Goal: Navigation & Orientation: Find specific page/section

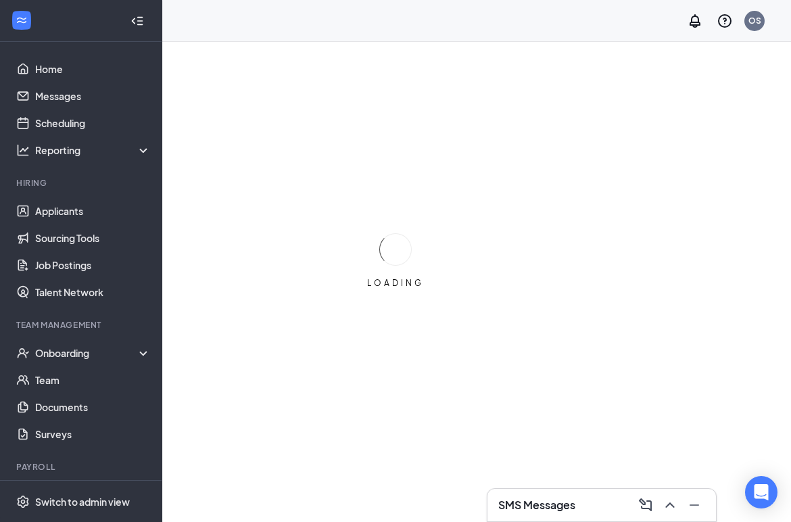
scroll to position [34, 0]
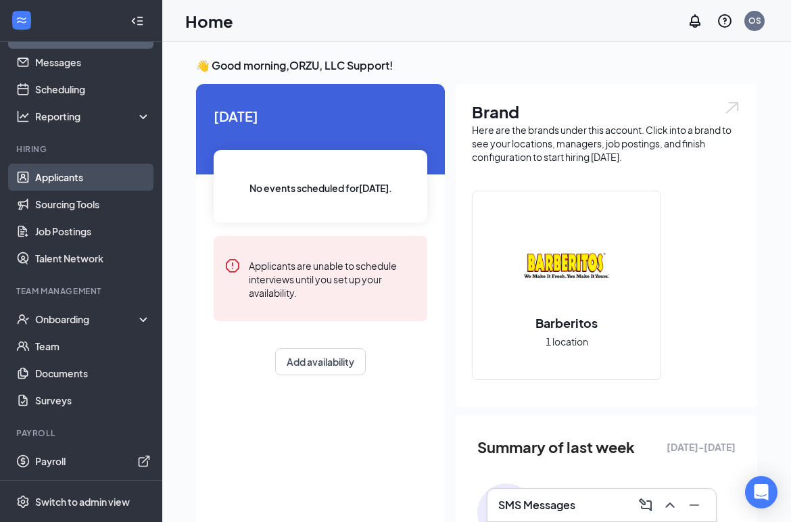
click at [70, 172] on link "Applicants" at bounding box center [93, 177] width 116 height 27
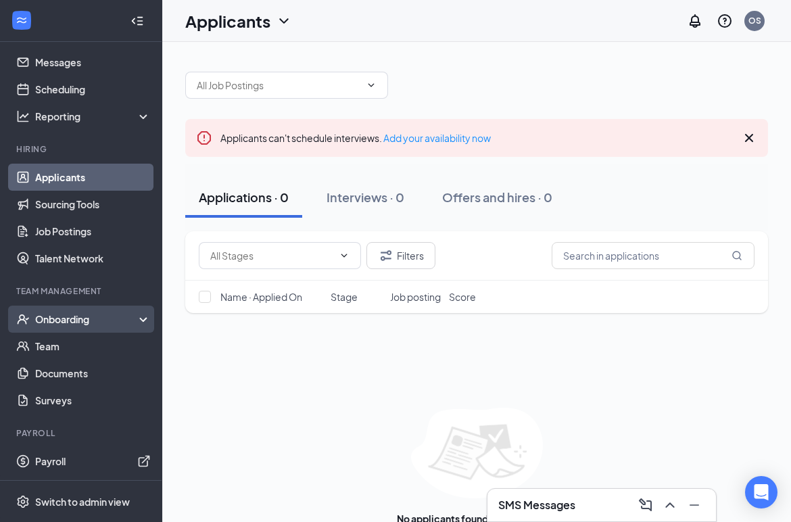
click at [77, 321] on div "Onboarding" at bounding box center [87, 319] width 104 height 14
click at [82, 320] on div "Onboarding" at bounding box center [87, 319] width 104 height 14
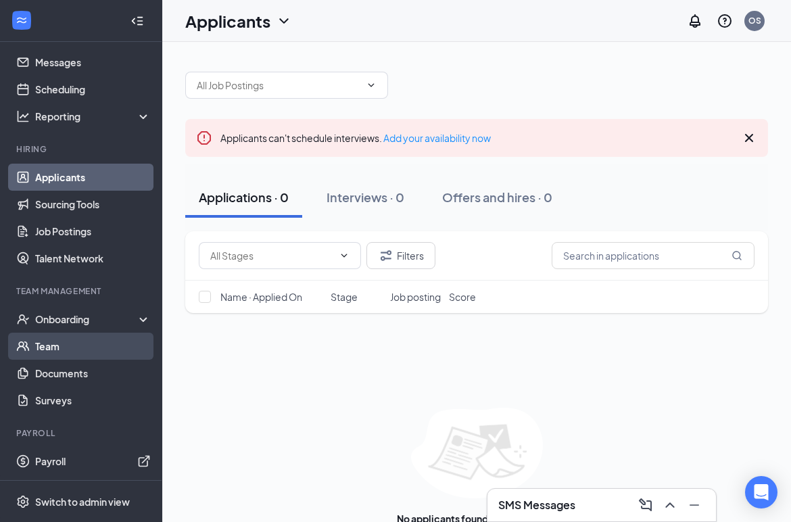
click at [68, 353] on link "Team" at bounding box center [93, 345] width 116 height 27
